Goal: Complete application form: Complete application form

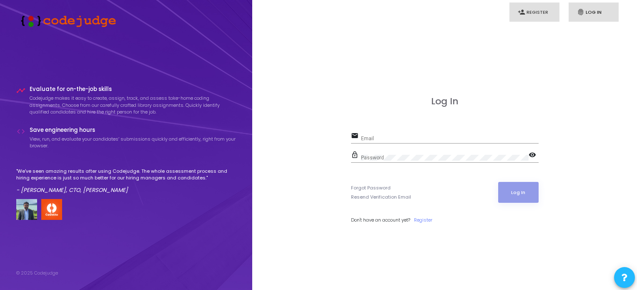
click at [535, 15] on link "person_add Register" at bounding box center [535, 13] width 50 height 20
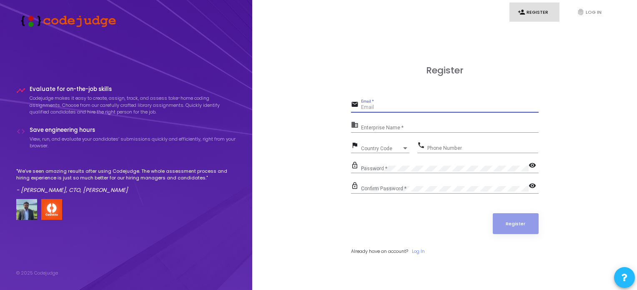
click at [382, 106] on input "Email *" at bounding box center [450, 108] width 178 height 6
type input "dinesh.it23@bitsathy.ac.in"
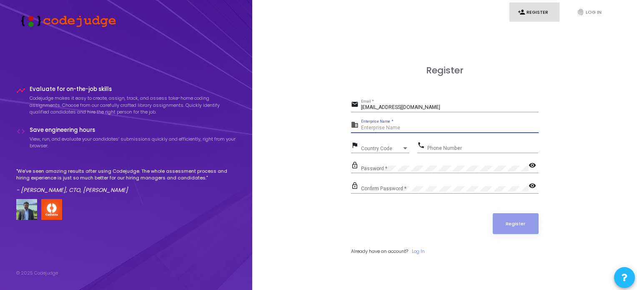
click at [382, 128] on input "Enterprise Name *" at bounding box center [450, 128] width 178 height 6
type input "Bannari Amman Institute of Technology"
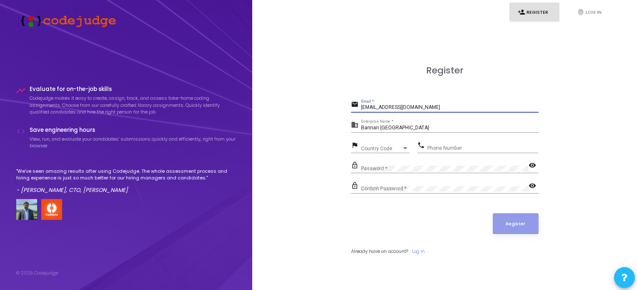
drag, startPoint x: 423, startPoint y: 108, endPoint x: 347, endPoint y: 108, distance: 76.3
click at [347, 108] on div "Register email dinesh.it23@bitsathy.ac.in Email * business Bannari Amman Instit…" at bounding box center [444, 169] width 367 height 290
type input "[EMAIL_ADDRESS][DOMAIN_NAME]"
click at [374, 173] on div "lock_outline Password * visibility" at bounding box center [445, 169] width 188 height 19
click at [382, 148] on span "Country Code" at bounding box center [381, 148] width 41 height 5
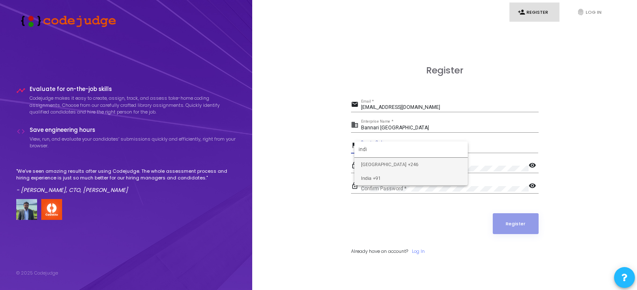
type input "indi"
click at [385, 176] on span "India +91" at bounding box center [411, 178] width 100 height 14
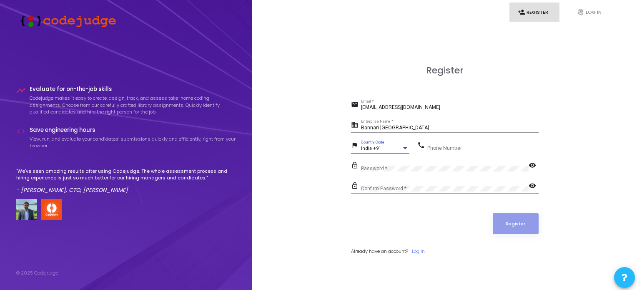
click at [446, 142] on div "Phone Number" at bounding box center [482, 146] width 111 height 13
type input "6374395430"
click at [376, 164] on div "Password *" at bounding box center [445, 166] width 168 height 13
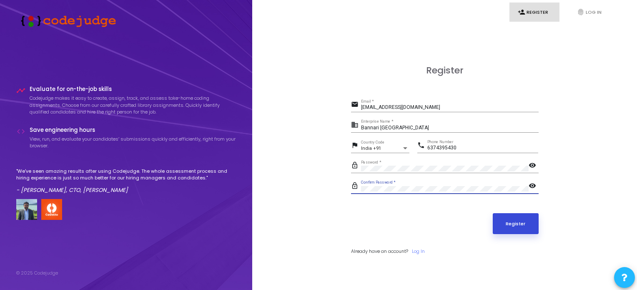
click at [517, 221] on button "Register" at bounding box center [516, 223] width 46 height 21
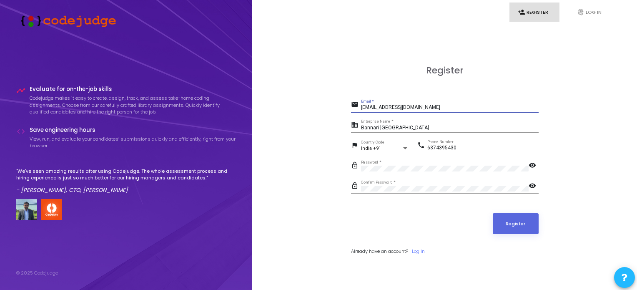
drag, startPoint x: 426, startPoint y: 107, endPoint x: 326, endPoint y: 110, distance: 100.6
click at [326, 110] on div "Register email r.dineshdinz12@gmail.com Email * business Bannari Amman Institut…" at bounding box center [444, 169] width 367 height 290
type input "dinesh.it23@bitsathy.ac.in"
click at [510, 221] on button "Register" at bounding box center [516, 223] width 46 height 21
click at [519, 220] on button "Register" at bounding box center [516, 223] width 46 height 21
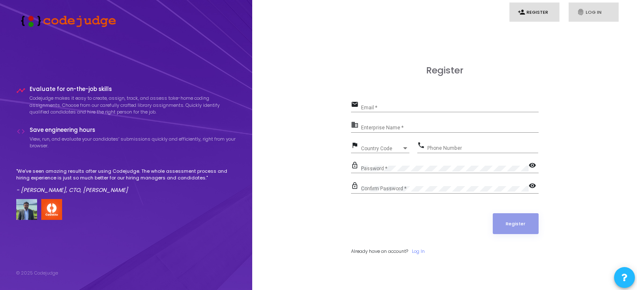
click at [594, 11] on link "fingerprint Log In" at bounding box center [594, 13] width 50 height 20
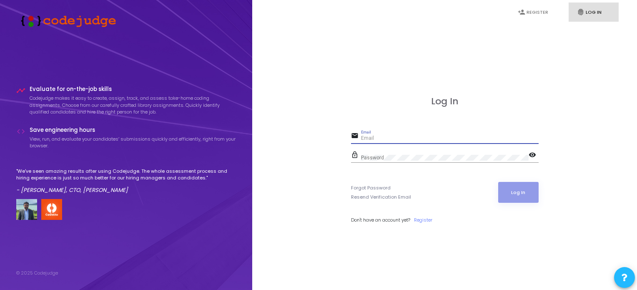
click at [399, 137] on input "Email" at bounding box center [450, 139] width 178 height 6
type input "[EMAIL_ADDRESS][DOMAIN_NAME]"
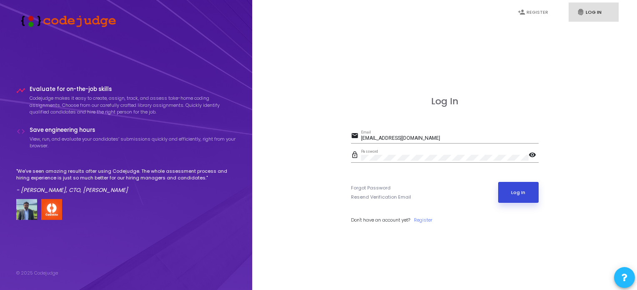
click at [520, 195] on button "Log In" at bounding box center [518, 192] width 40 height 21
